Goal: Transaction & Acquisition: Purchase product/service

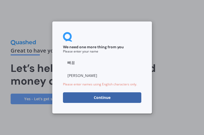
click at [61, 80] on div "We need one more thing from you Please enter your name 빼꼼 [PERSON_NAME] Please …" at bounding box center [102, 68] width 100 height 92
click at [99, 97] on button "Continue" at bounding box center [102, 97] width 78 height 11
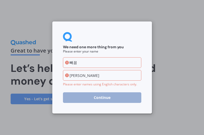
click at [96, 65] on input "빼꼼" at bounding box center [102, 62] width 78 height 11
drag, startPoint x: 93, startPoint y: 64, endPoint x: 28, endPoint y: 60, distance: 65.5
click at [36, 62] on div "We need one more thing from you Please enter your name 빼꼼 [PERSON_NAME] Please …" at bounding box center [102, 67] width 204 height 135
type input "ㅛ"
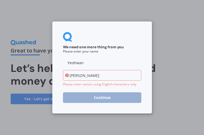
type input "Yeohwan"
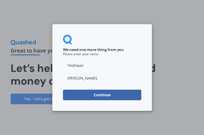
type input "[PERSON_NAME]"
click at [101, 96] on button "Continue" at bounding box center [102, 95] width 78 height 11
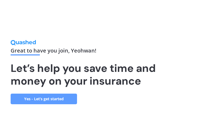
click at [50, 92] on div "Great to have you join , [PERSON_NAME] ! Let’s help you save time and money on …" at bounding box center [84, 76] width 147 height 56
click at [49, 95] on link "Yes - Let’s get started" at bounding box center [44, 99] width 66 height 11
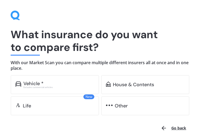
click at [59, 84] on div "Vehicle *" at bounding box center [58, 83] width 71 height 5
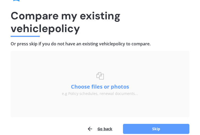
scroll to position [29, 0]
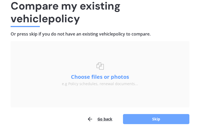
click at [141, 119] on button "Skip" at bounding box center [156, 119] width 66 height 10
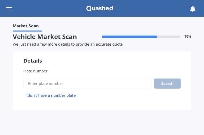
click at [58, 81] on input "Plate number" at bounding box center [87, 83] width 129 height 11
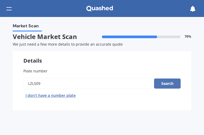
type input "LZL509"
click at [159, 80] on button "Search" at bounding box center [167, 84] width 27 height 10
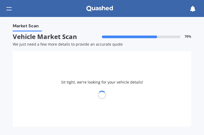
select select "KIA"
select select "RIO"
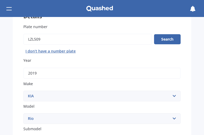
scroll to position [133, 0]
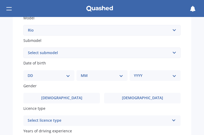
click at [9, 82] on div "Market Scan Vehicle Market Scan 70 % We just need a few more details to provide…" at bounding box center [102, 76] width 204 height 118
click at [65, 53] on select "Select submodel (All) 1.4 Diesel Manual EX GT-Line GT-Line Plus Limited LX auto…" at bounding box center [101, 53] width 157 height 11
select select "LX AUTO"
click at [23, 48] on select "Select submodel (All) 1.4 Diesel Manual EX GT-Line GT-Line Plus Limited LX auto…" at bounding box center [101, 53] width 157 height 11
click at [6, 97] on div "Market Scan Vehicle Market Scan 70 % We just need a few more details to provide…" at bounding box center [102, 76] width 204 height 118
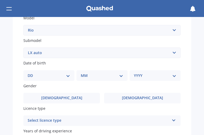
click at [51, 56] on select "Select submodel (All) 1.4 Diesel Manual EX GT-Line GT-Line Plus Limited LX auto…" at bounding box center [101, 53] width 157 height 11
click at [8, 81] on div "Market Scan Vehicle Market Scan 70 % We just need a few more details to provide…" at bounding box center [102, 76] width 204 height 118
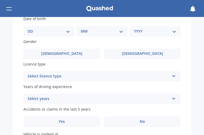
click at [64, 35] on div "DD 01 02 03 04 05 06 07 08 09 10 11 12 13 14 15 16 17 18 19 20 21 22 23 24 25 2…" at bounding box center [48, 31] width 51 height 11
click at [64, 29] on select "DD 01 02 03 04 05 06 07 08 09 10 11 12 13 14 15 16 17 18 19 20 21 22 23 24 25 2…" at bounding box center [49, 31] width 42 height 6
select select "03"
click at [32, 28] on select "DD 01 02 03 04 05 06 07 08 09 10 11 12 13 14 15 16 17 18 19 20 21 22 23 24 25 2…" at bounding box center [49, 31] width 42 height 6
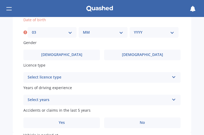
click at [101, 31] on select "MM 01 02 03 04 05 06 07 08 09 10 11 12" at bounding box center [103, 32] width 40 height 6
select select "03"
click at [83, 29] on select "MM 01 02 03 04 05 06 07 08 09 10 11 12" at bounding box center [103, 32] width 40 height 6
click at [137, 35] on select "YYYY 2025 2024 2023 2022 2021 2020 2019 2018 2017 2016 2015 2014 2013 2012 2011…" at bounding box center [154, 32] width 40 height 6
select select "1994"
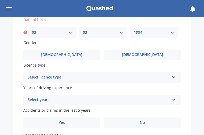
click at [134, 29] on select "YYYY 2025 2024 2023 2022 2021 2020 2019 2018 2017 2016 2015 2014 2013 2012 2011…" at bounding box center [154, 32] width 40 height 6
click at [16, 88] on div "Plate number Search I don’t have a number plate Year [DATE] Make Select make AC…" at bounding box center [102, 7] width 178 height 251
click at [67, 78] on div "Select licence type" at bounding box center [99, 77] width 142 height 6
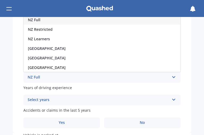
click at [55, 22] on div "NZ Full" at bounding box center [102, 20] width 157 height 10
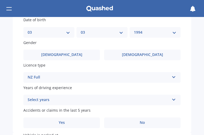
click at [5, 109] on div "Market Scan Vehicle Market Scan 70 % We just need a few more details to provide…" at bounding box center [102, 76] width 204 height 118
click at [48, 100] on div "Select years" at bounding box center [99, 100] width 142 height 6
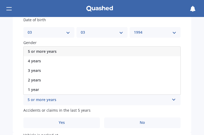
click at [47, 53] on span "5 or more years" at bounding box center [42, 51] width 29 height 5
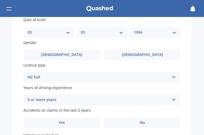
click at [16, 100] on div "Plate number Search I don’t have a number plate Year [DATE] Make Select make AC…" at bounding box center [102, 7] width 178 height 251
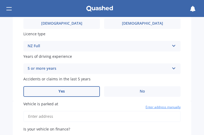
scroll to position [220, 0]
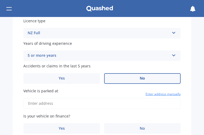
click at [120, 74] on label "No" at bounding box center [142, 78] width 76 height 11
click at [0, 0] on input "No" at bounding box center [0, 0] width 0 height 0
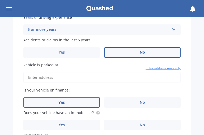
scroll to position [265, 0]
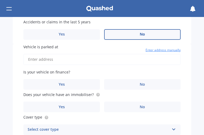
click at [44, 62] on input "Vehicle is parked at" at bounding box center [101, 59] width 157 height 11
type input "[STREET_ADDRESS]"
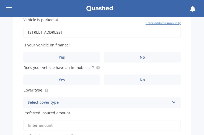
scroll to position [309, 0]
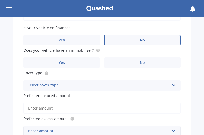
click at [147, 37] on label "No" at bounding box center [142, 40] width 76 height 11
click at [0, 0] on input "No" at bounding box center [0, 0] width 0 height 0
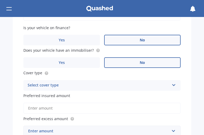
click at [131, 60] on label "No" at bounding box center [142, 62] width 76 height 11
click at [0, 0] on input "No" at bounding box center [0, 0] width 0 height 0
click at [72, 69] on div "Vehicle is parked at [STREET_ADDRESS] Enter address manually Is your vehicle on…" at bounding box center [102, 74] width 178 height 148
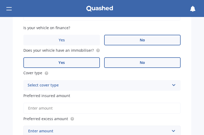
click at [72, 65] on label "Yes" at bounding box center [61, 62] width 76 height 11
click at [0, 0] on input "Yes" at bounding box center [0, 0] width 0 height 0
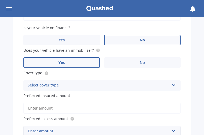
scroll to position [348, 0]
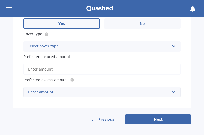
click at [105, 48] on div "Select cover type" at bounding box center [99, 46] width 142 height 6
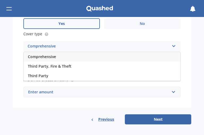
click at [58, 59] on div "Comprehensive" at bounding box center [102, 57] width 157 height 10
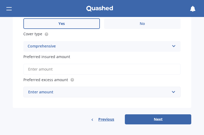
click at [5, 78] on div "Market Scan Vehicle Market Scan 70 % We just need a few more details to provide…" at bounding box center [102, 76] width 204 height 118
click at [41, 67] on input "Preferred insured amount" at bounding box center [101, 69] width 157 height 11
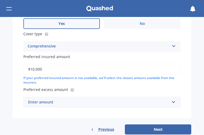
type input "$10,000"
click at [19, 80] on div "Vehicle is parked at [STREET_ADDRESS] Enter address manually Is your vehicle on…" at bounding box center [102, 39] width 178 height 157
click at [88, 108] on div "Vehicle is parked at [STREET_ADDRESS] Enter address manually Is your vehicle on…" at bounding box center [102, 39] width 178 height 157
click at [91, 102] on div "Enter amount" at bounding box center [98, 102] width 141 height 6
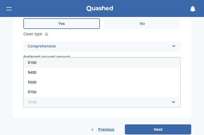
click at [90, 102] on input "text" at bounding box center [100, 102] width 152 height 10
click at [19, 110] on div "Vehicle is parked at [STREET_ADDRESS] Enter address manually Is your vehicle on…" at bounding box center [102, 39] width 178 height 157
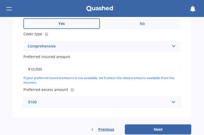
click at [56, 105] on div "$100" at bounding box center [98, 102] width 141 height 6
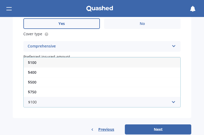
click at [53, 62] on div "$100" at bounding box center [102, 63] width 157 height 10
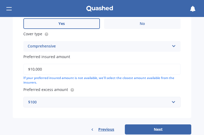
click at [14, 97] on div "Vehicle is parked at [STREET_ADDRESS] Enter address manually Is your vehicle on…" at bounding box center [102, 39] width 178 height 157
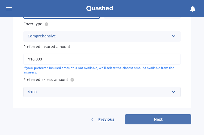
click at [147, 121] on button "Next" at bounding box center [158, 119] width 66 height 10
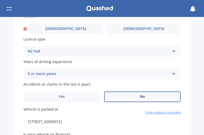
scroll to position [199, 0]
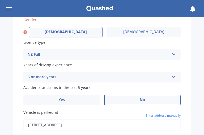
click at [78, 33] on label "[DEMOGRAPHIC_DATA]" at bounding box center [66, 32] width 74 height 11
click at [0, 0] on input "[DEMOGRAPHIC_DATA]" at bounding box center [0, 0] width 0 height 0
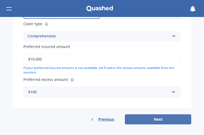
click at [150, 118] on button "Next" at bounding box center [158, 119] width 66 height 10
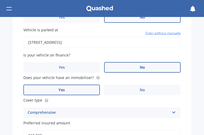
select select "03"
select select "1994"
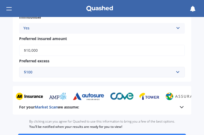
scroll to position [282, 0]
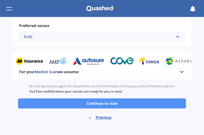
click at [95, 103] on button "Continue to scan" at bounding box center [102, 104] width 168 height 10
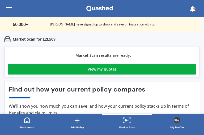
click at [83, 72] on link "View my quotes" at bounding box center [102, 69] width 189 height 11
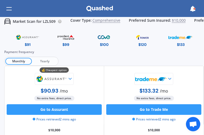
click at [45, 65] on span "Yearly" at bounding box center [44, 61] width 25 height 7
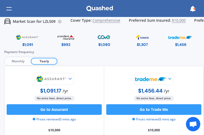
click at [24, 64] on span "Monthly" at bounding box center [17, 61] width 25 height 7
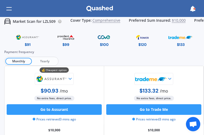
click at [25, 41] on img at bounding box center [27, 37] width 25 height 9
click at [58, 41] on img at bounding box center [66, 37] width 25 height 9
click at [65, 40] on img at bounding box center [66, 37] width 25 height 9
click at [29, 45] on div "$91" at bounding box center [28, 44] width 6 height 5
click at [101, 44] on div "$100" at bounding box center [104, 44] width 9 height 5
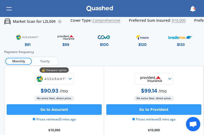
click at [143, 38] on img at bounding box center [142, 37] width 25 height 9
click at [62, 36] on img at bounding box center [66, 37] width 25 height 9
click at [66, 42] on div "$99" at bounding box center [65, 44] width 7 height 5
click at [66, 38] on img at bounding box center [66, 37] width 25 height 9
click at [25, 36] on img at bounding box center [27, 37] width 25 height 9
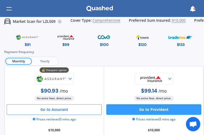
click at [58, 113] on button "Go to Assurant" at bounding box center [54, 109] width 95 height 11
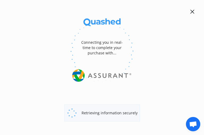
select select "Monthly"
